Goal: Task Accomplishment & Management: Manage account settings

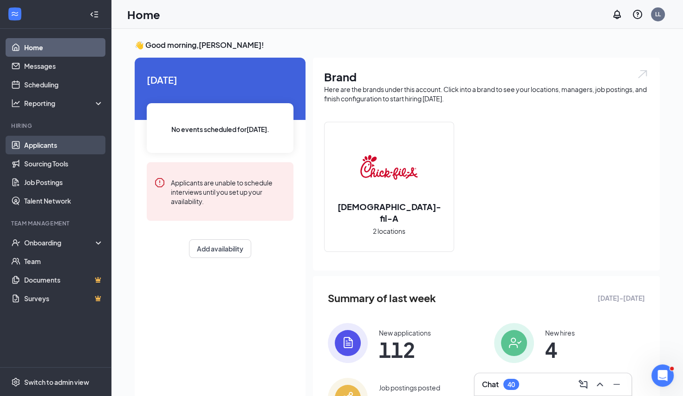
click at [44, 146] on link "Applicants" at bounding box center [63, 145] width 79 height 19
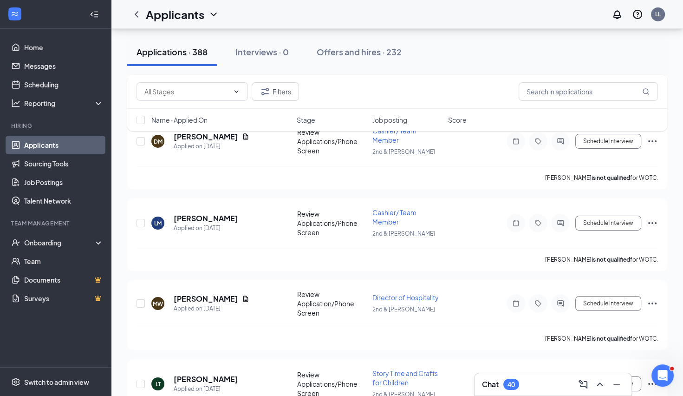
scroll to position [3836, 0]
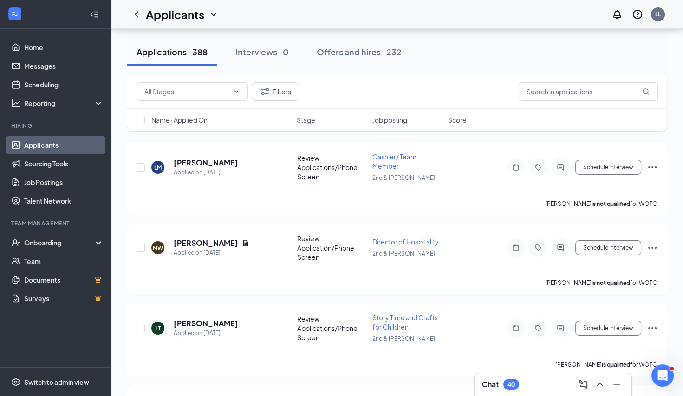
click at [240, 134] on div "Filters Name · Applied On Stage Job posting Score" at bounding box center [397, 107] width 540 height 65
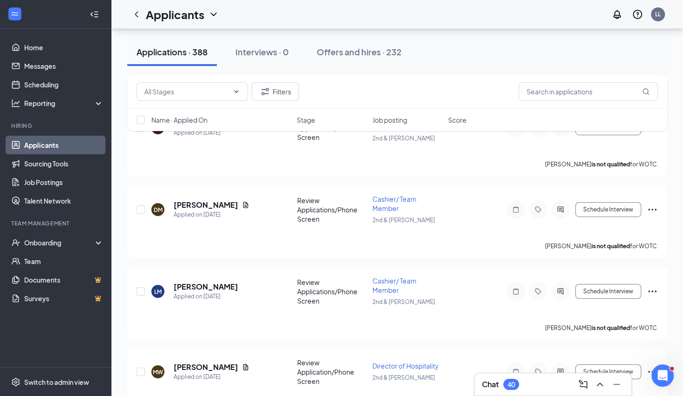
scroll to position [3720, 0]
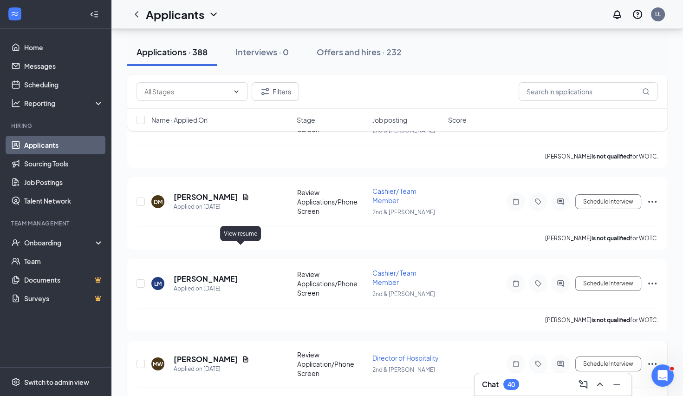
click at [242, 355] on icon "Document" at bounding box center [245, 358] width 7 height 7
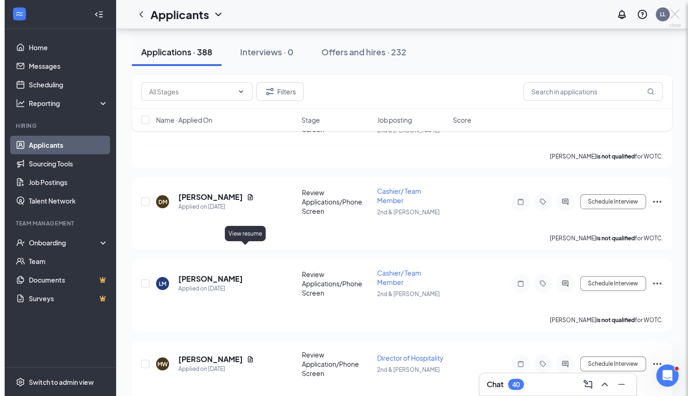
scroll to position [3708, 0]
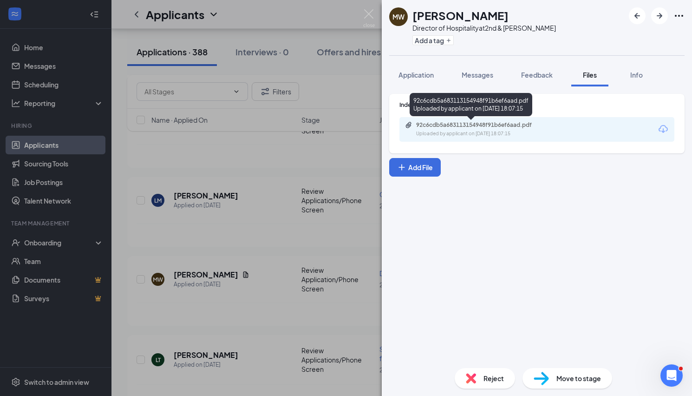
click at [506, 131] on div "Uploaded by applicant on [DATE] 18:07:15" at bounding box center [485, 133] width 139 height 7
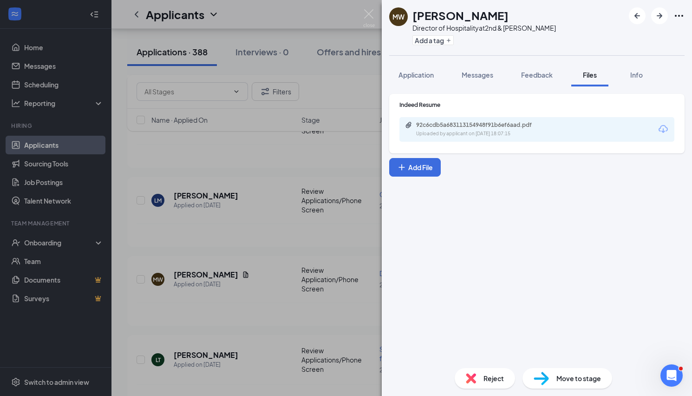
click at [369, 14] on img at bounding box center [369, 18] width 12 height 18
click at [369, 13] on div "Applicants LL" at bounding box center [401, 14] width 581 height 29
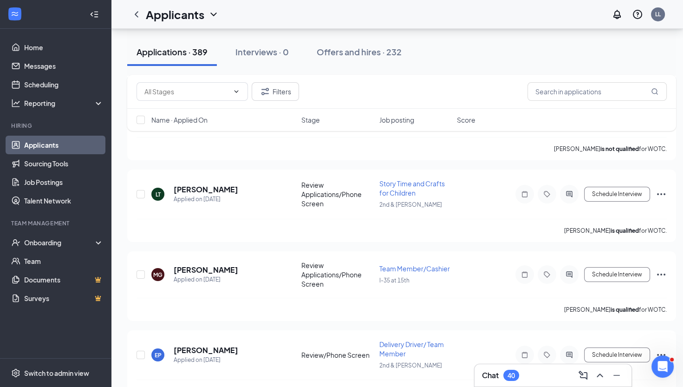
scroll to position [4212, 0]
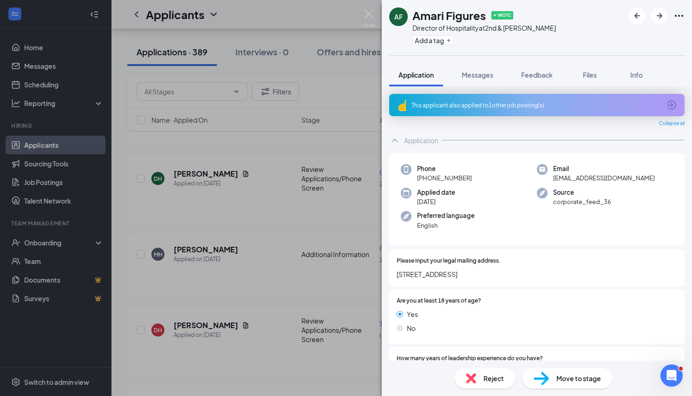
click at [497, 105] on div "This applicant also applied to 1 other job posting(s)" at bounding box center [536, 105] width 249 height 8
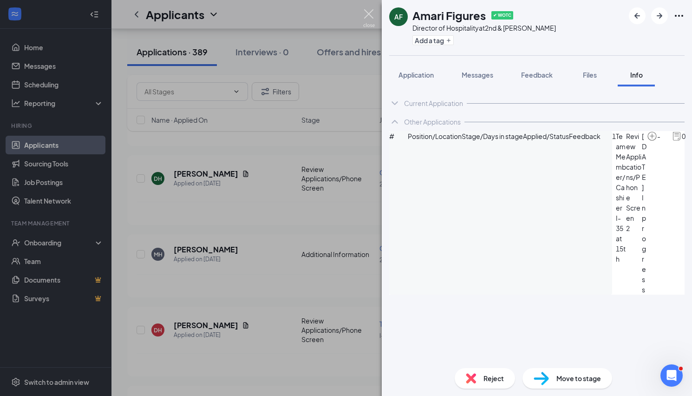
click at [369, 12] on img at bounding box center [369, 18] width 12 height 18
click at [369, 12] on div "Applicants LL" at bounding box center [401, 14] width 581 height 29
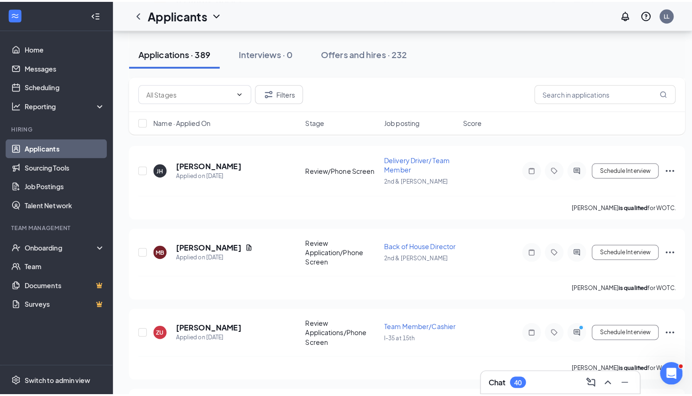
scroll to position [4858, 0]
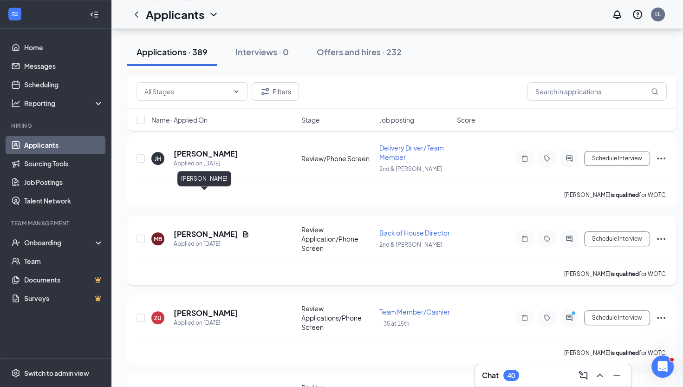
click at [202, 229] on h5 "[PERSON_NAME]" at bounding box center [206, 234] width 65 height 10
click at [195, 196] on div at bounding box center [341, 193] width 683 height 387
click at [226, 229] on h5 "[PERSON_NAME]" at bounding box center [206, 234] width 65 height 10
click at [243, 231] on icon "Document" at bounding box center [245, 234] width 5 height 6
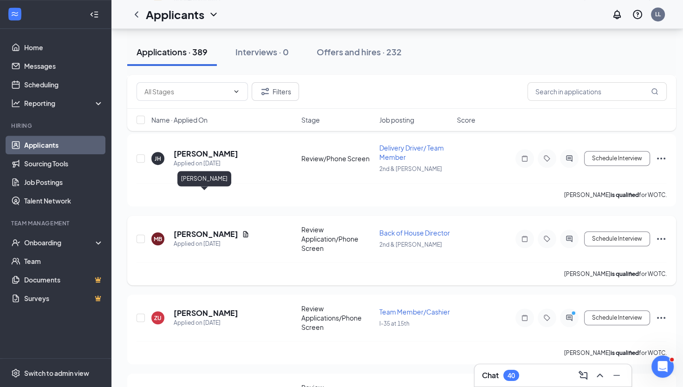
click at [243, 231] on icon "Document" at bounding box center [245, 234] width 5 height 6
click at [242, 230] on icon "Document" at bounding box center [245, 233] width 7 height 7
drag, startPoint x: 238, startPoint y: 197, endPoint x: 193, endPoint y: 193, distance: 45.7
click at [193, 229] on h5 "[PERSON_NAME]" at bounding box center [206, 234] width 65 height 10
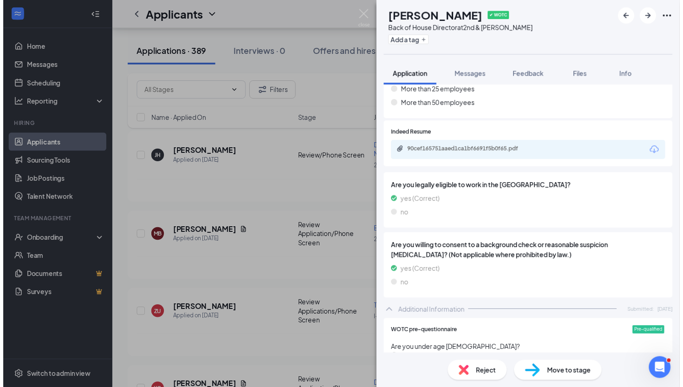
scroll to position [664, 0]
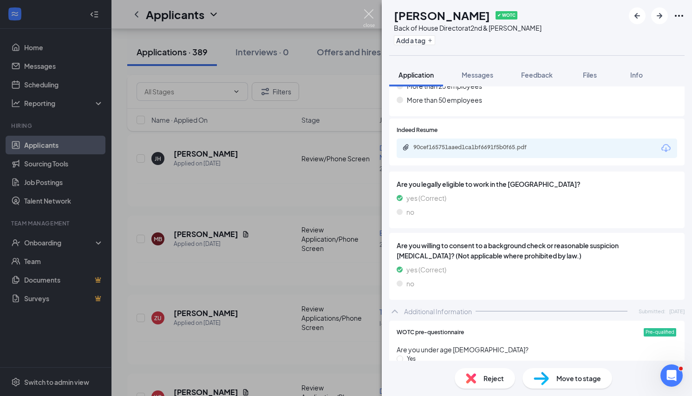
click at [367, 13] on img at bounding box center [369, 18] width 12 height 18
